Goal: Information Seeking & Learning: Learn about a topic

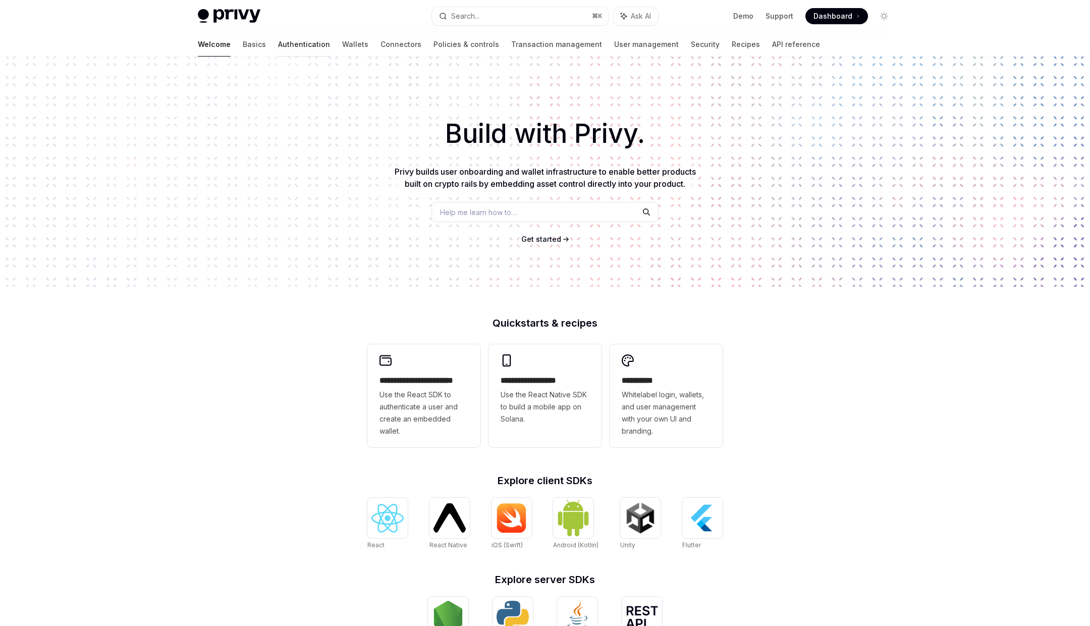
click at [278, 47] on link "Authentication" at bounding box center [304, 44] width 52 height 24
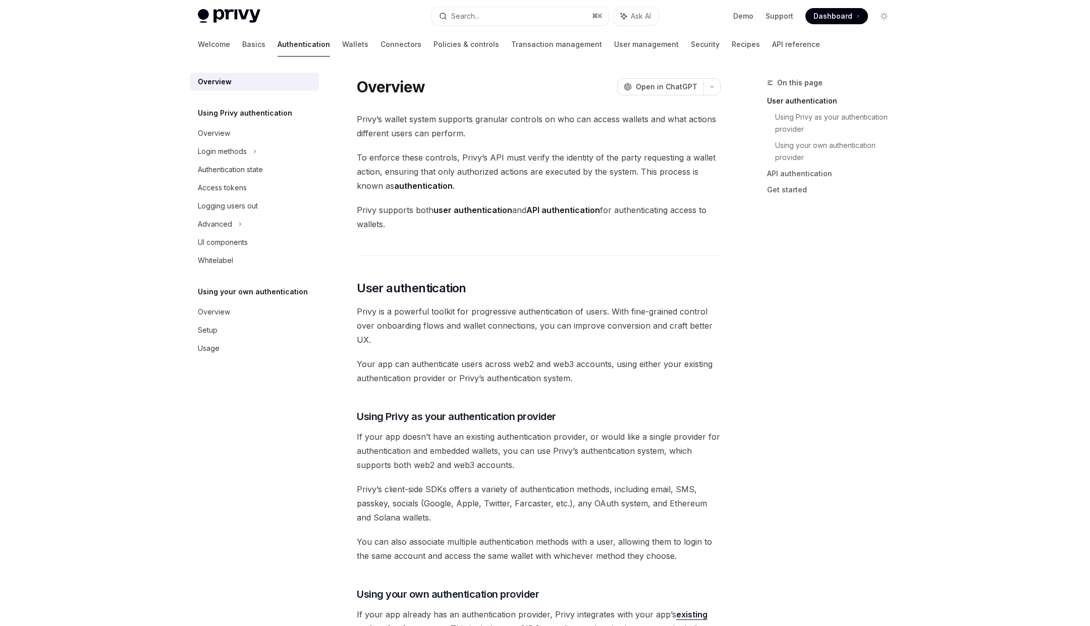
click at [144, 109] on div "Privy Docs home page Search... ⌘ K Ask AI Demo Support Dashboard Dashboard Sear…" at bounding box center [545, 633] width 1090 height 1266
click at [151, 111] on div "Privy Docs home page Search... ⌘ K Ask AI Demo Support Dashboard Dashboard Sear…" at bounding box center [545, 633] width 1090 height 1266
click at [342, 44] on link "Wallets" at bounding box center [355, 44] width 26 height 24
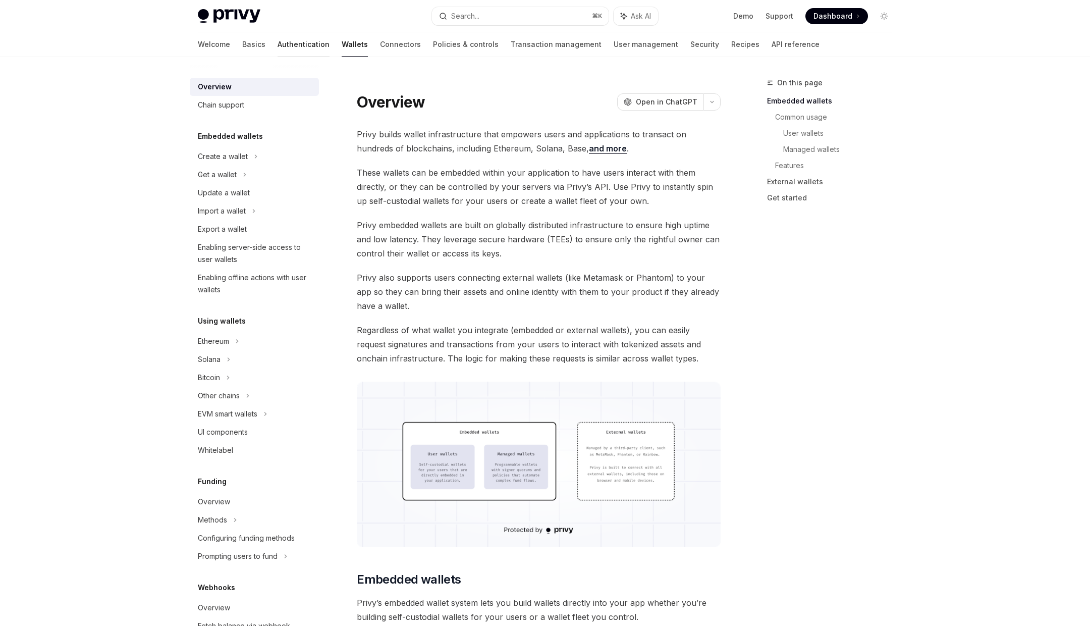
click at [277, 43] on link "Authentication" at bounding box center [303, 44] width 52 height 24
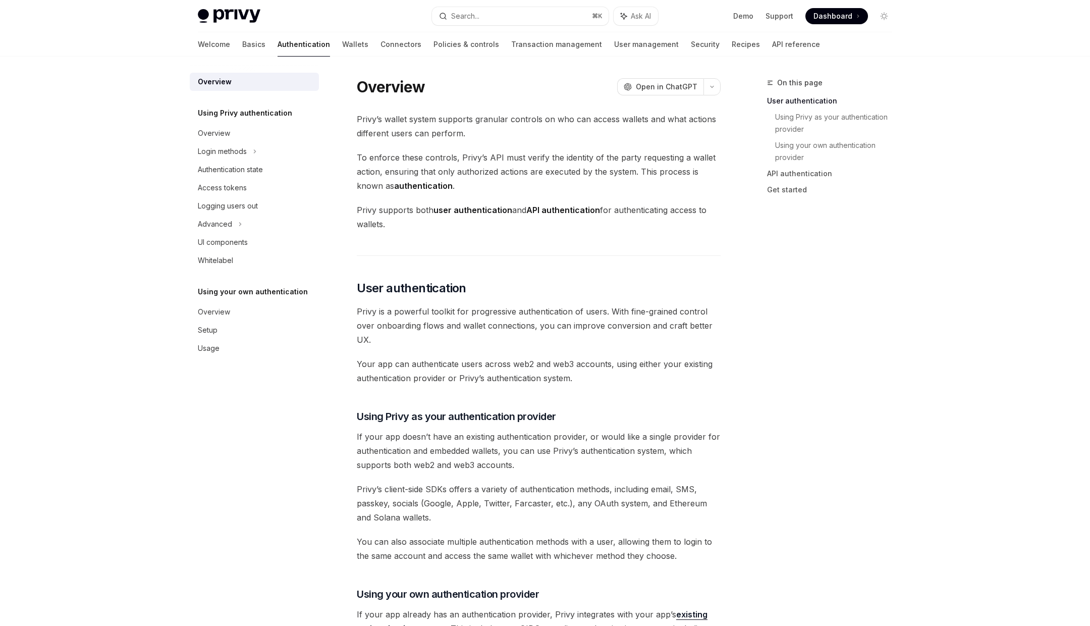
click at [218, 20] on img at bounding box center [229, 16] width 63 height 14
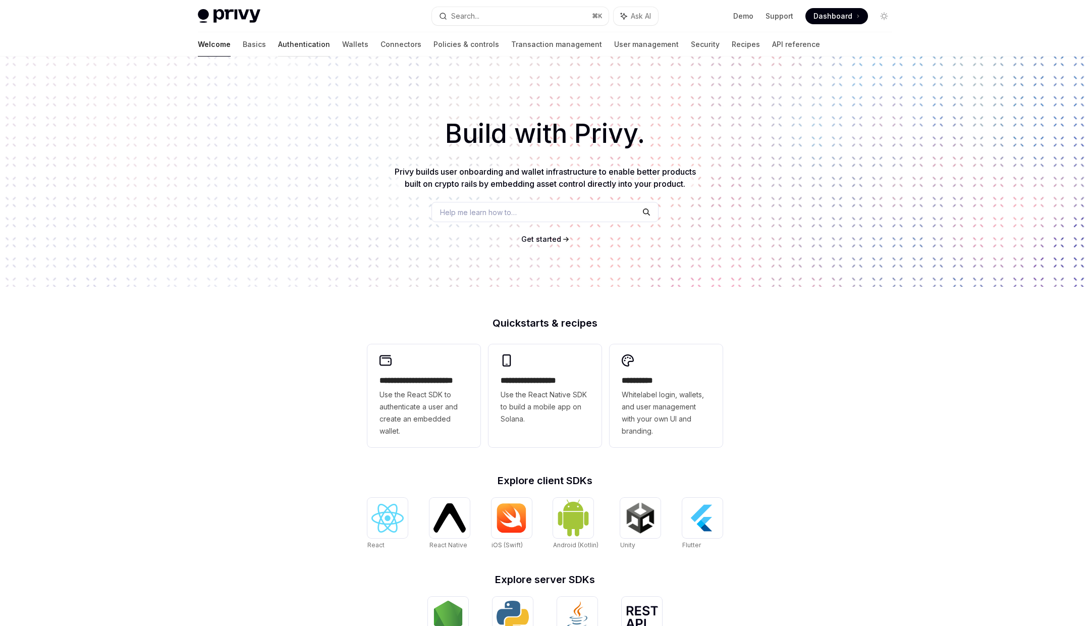
click at [281, 54] on link "Authentication" at bounding box center [304, 44] width 52 height 24
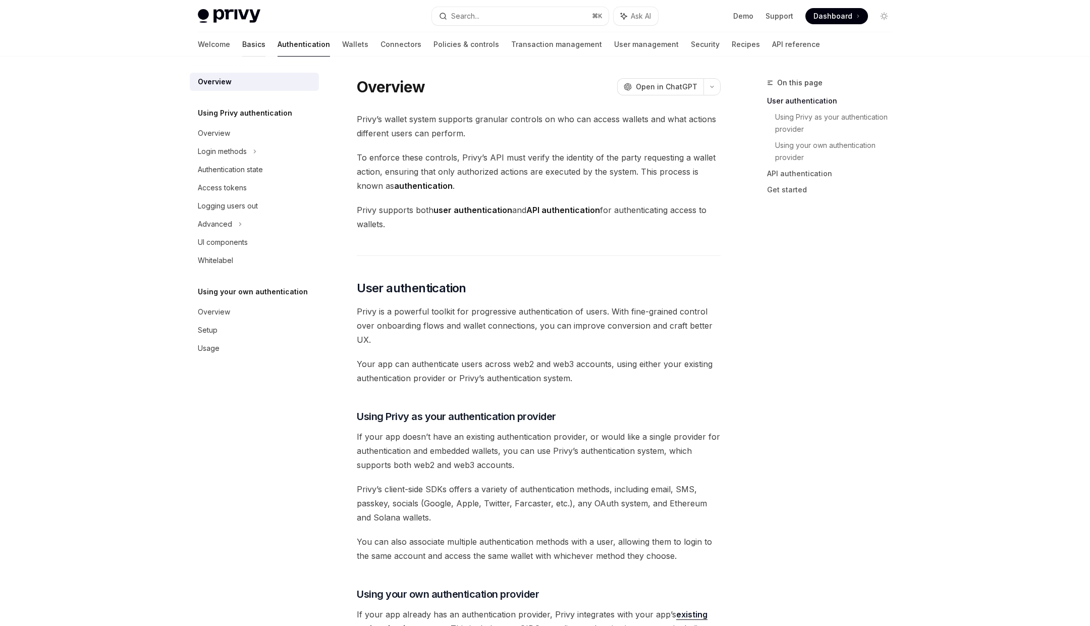
click at [242, 44] on link "Basics" at bounding box center [253, 44] width 23 height 24
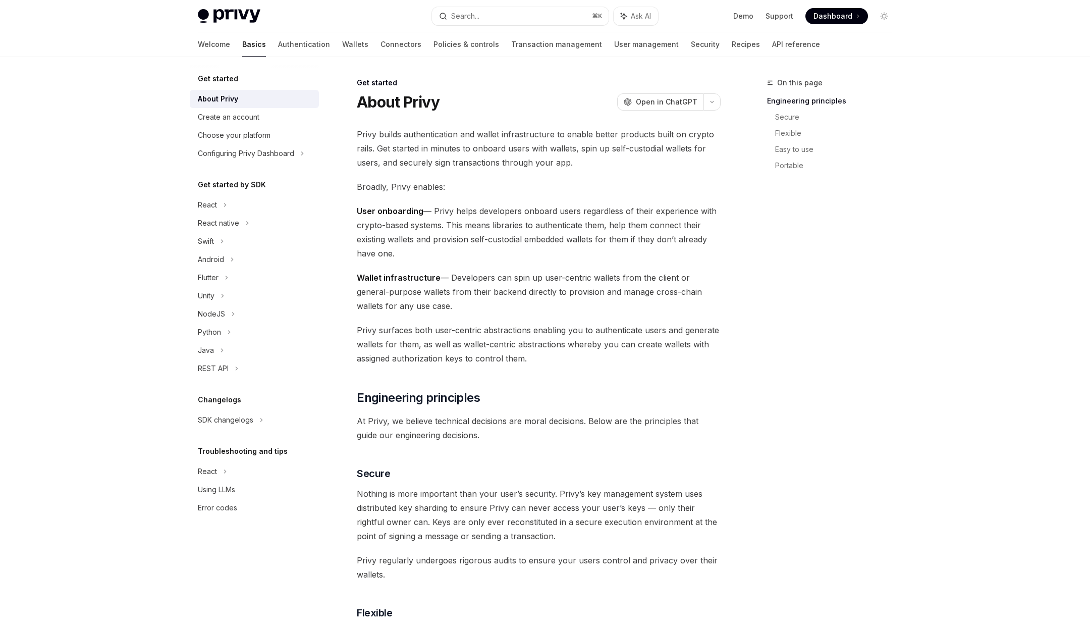
click at [230, 7] on div "Privy Docs home page Search... ⌘ K Ask AI Demo Support Dashboard Dashboard Sear…" at bounding box center [545, 16] width 694 height 32
click at [232, 19] on img at bounding box center [229, 16] width 63 height 14
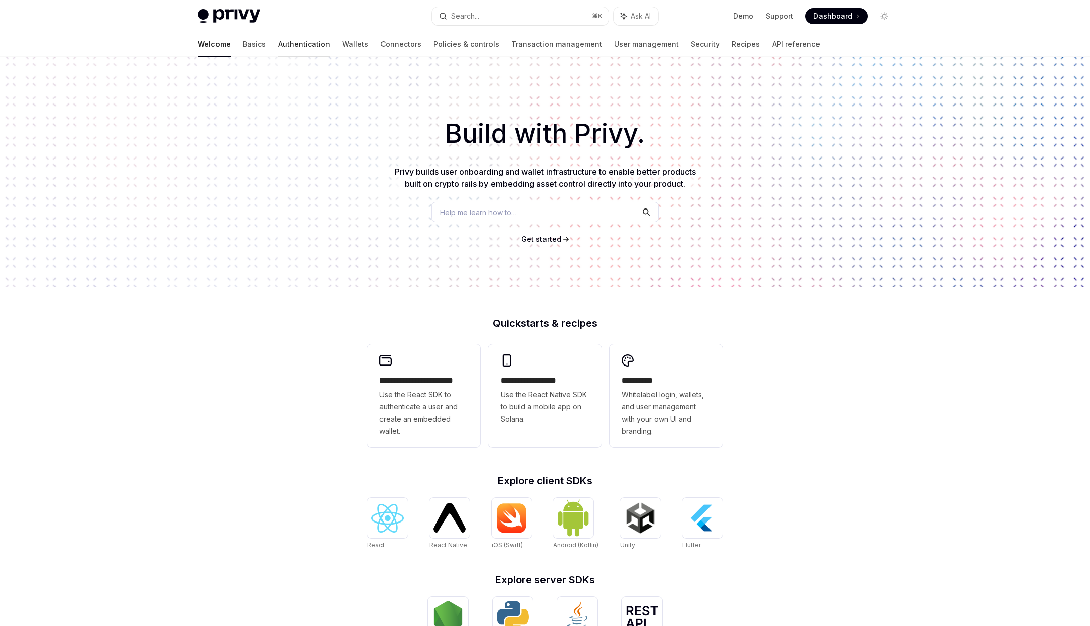
click at [278, 44] on link "Authentication" at bounding box center [304, 44] width 52 height 24
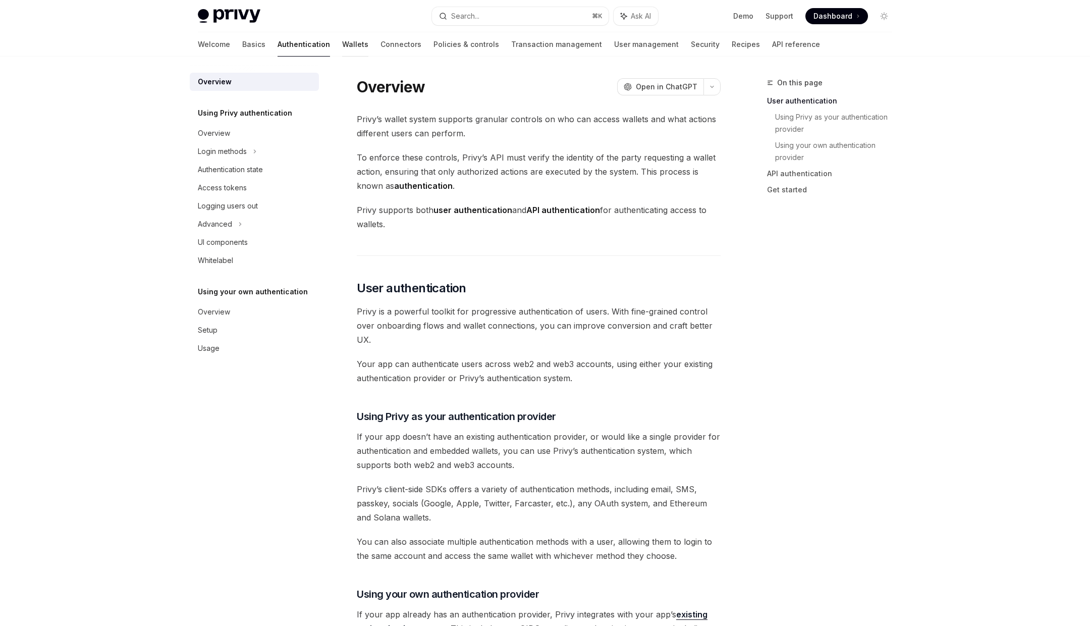
click at [342, 47] on link "Wallets" at bounding box center [355, 44] width 26 height 24
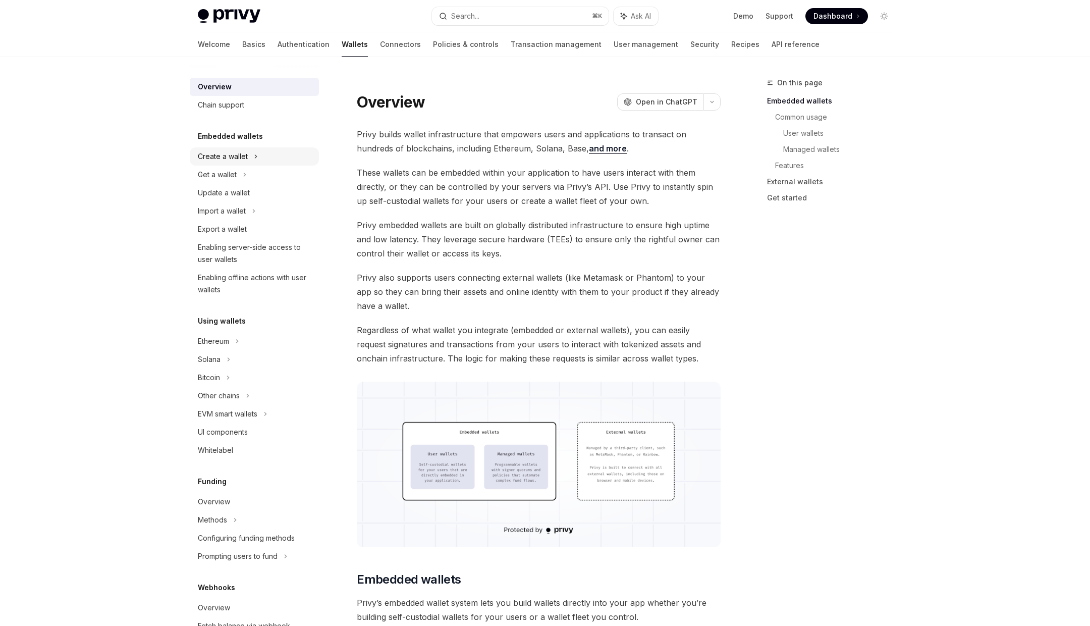
click at [225, 158] on div "Create a wallet" at bounding box center [223, 156] width 50 height 12
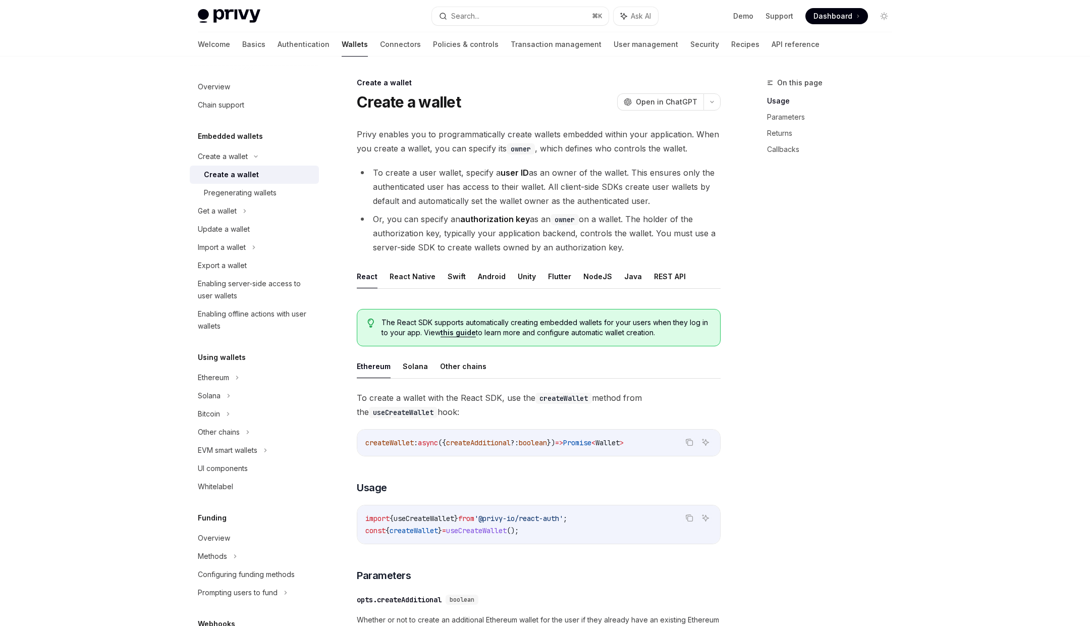
click at [790, 274] on div "On this page Usage Parameters Returns Callbacks" at bounding box center [823, 351] width 153 height 549
click at [511, 49] on link "Transaction management" at bounding box center [556, 44] width 91 height 24
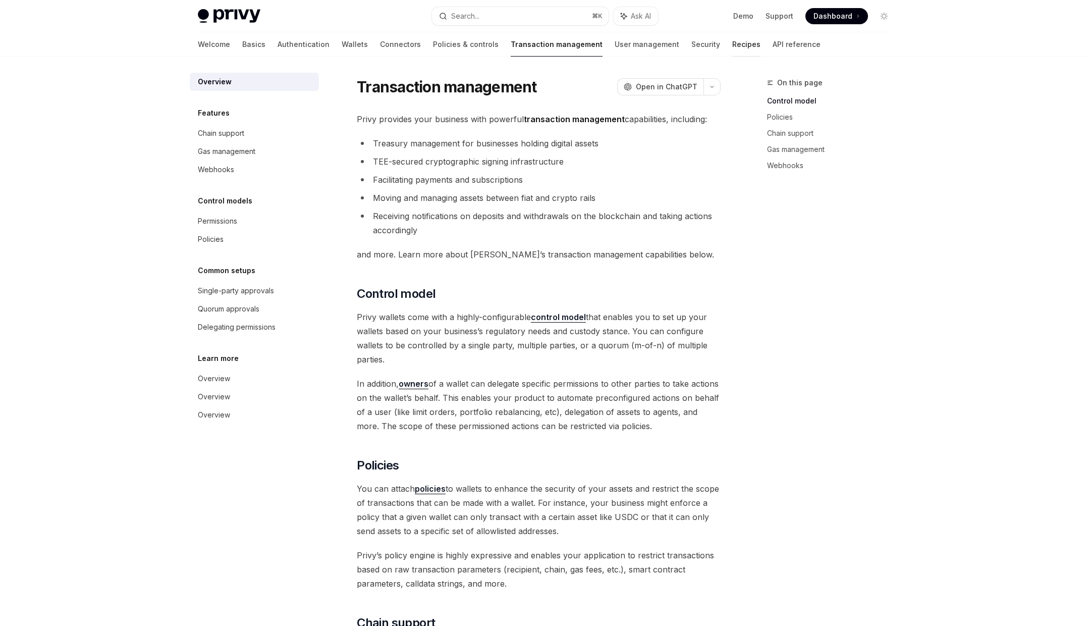
click at [732, 43] on link "Recipes" at bounding box center [746, 44] width 28 height 24
type textarea "*"
